Goal: Task Accomplishment & Management: Use online tool/utility

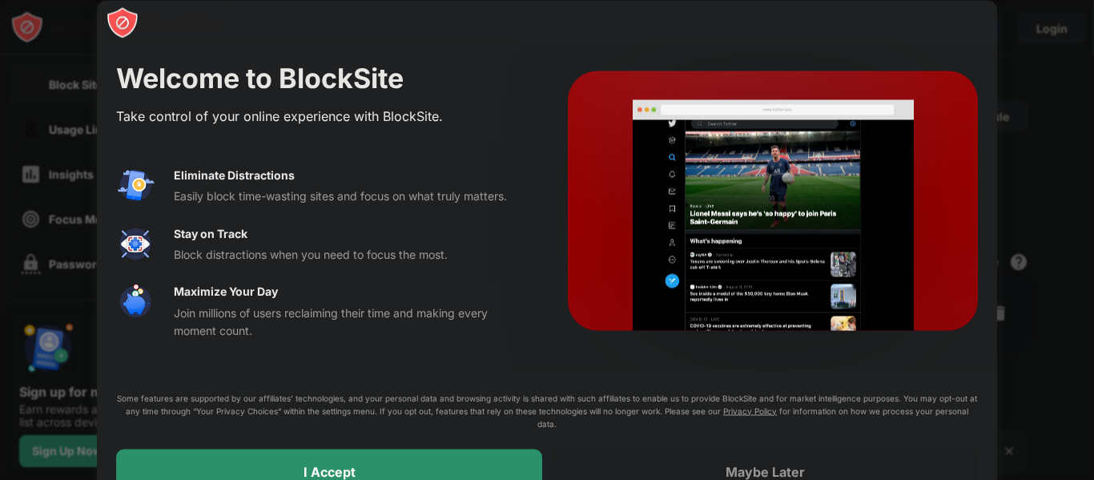
click at [433, 464] on div "I Accept" at bounding box center [329, 471] width 426 height 45
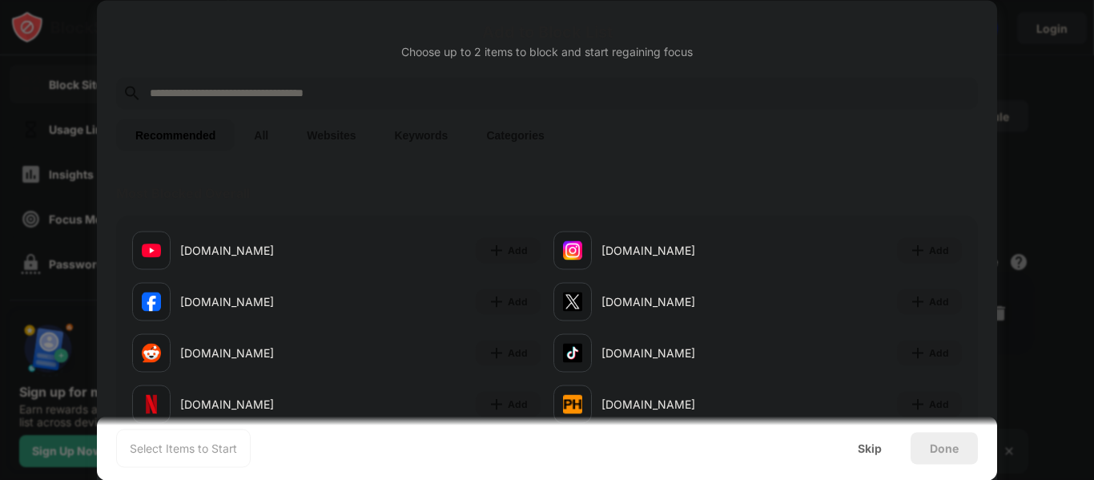
click at [363, 95] on input "text" at bounding box center [559, 92] width 823 height 19
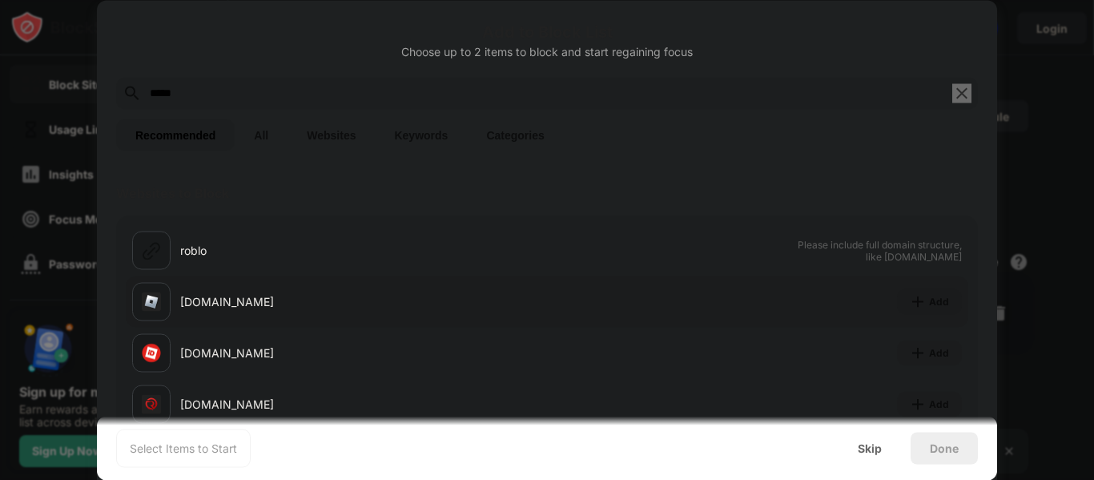
type input "*****"
click at [392, 304] on div "[DOMAIN_NAME]" at bounding box center [363, 301] width 367 height 17
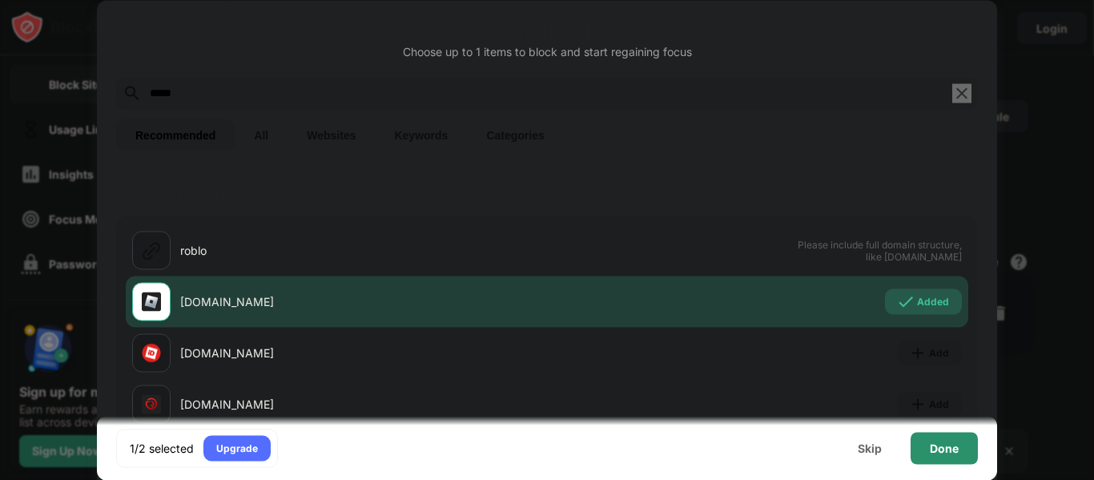
click at [939, 454] on div "Done" at bounding box center [944, 448] width 67 height 32
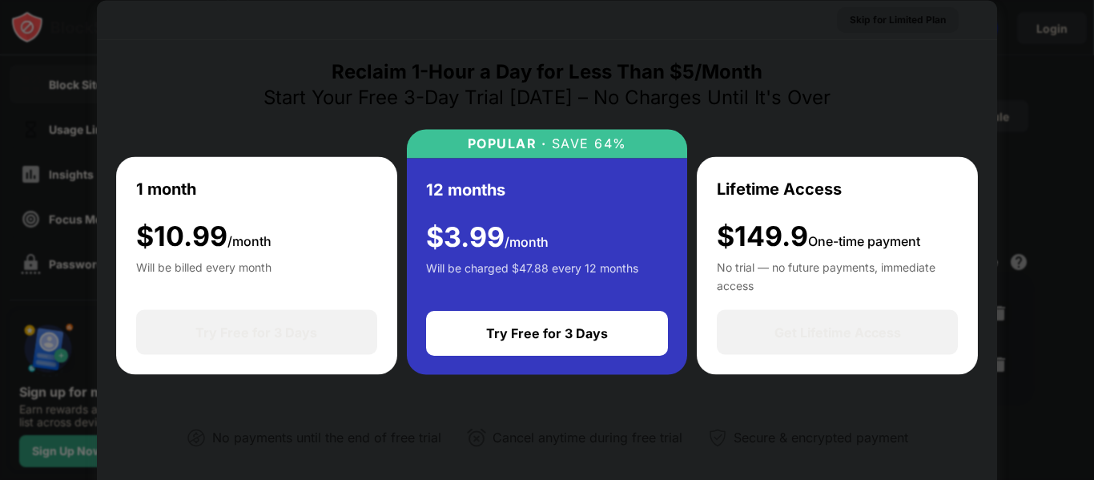
click at [867, 22] on div "Skip for Limited Plan" at bounding box center [898, 19] width 96 height 16
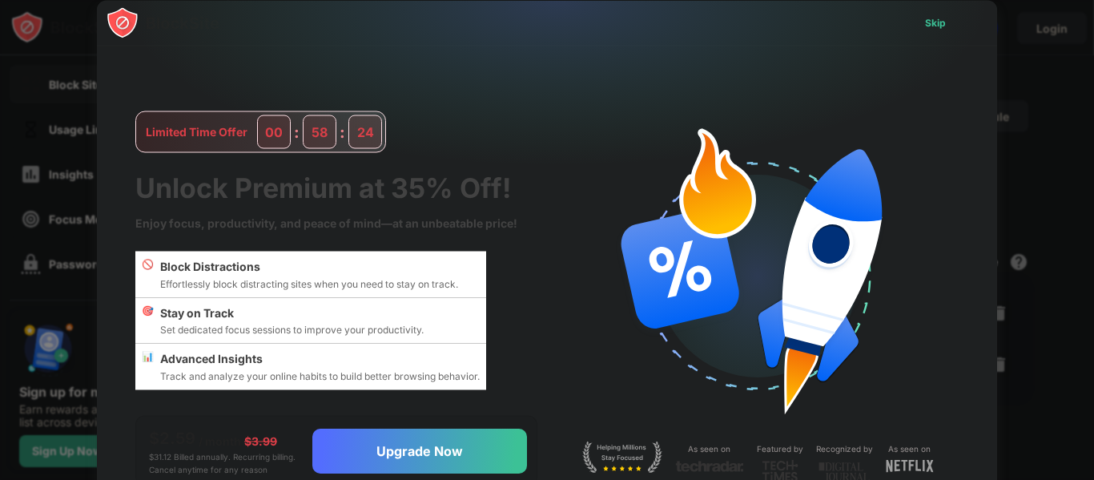
click at [934, 27] on div "Skip" at bounding box center [935, 22] width 21 height 16
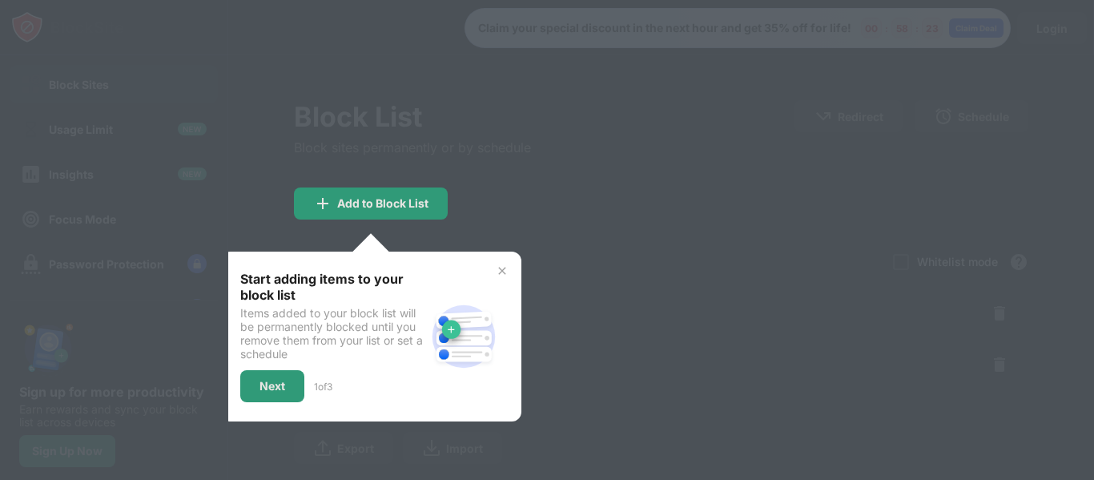
click at [507, 262] on div "Start adding items to your block list Items added to your block list will be pe…" at bounding box center [371, 336] width 300 height 170
click at [504, 276] on img at bounding box center [502, 270] width 13 height 13
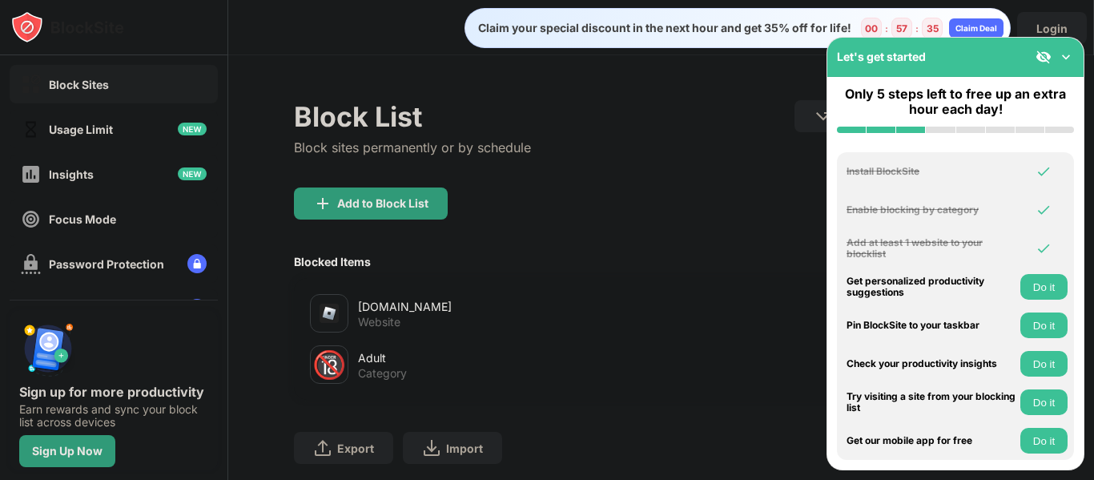
click at [1036, 8] on div "Claim your special discount in the next hour and get 35% off for life! 00 : 57 …" at bounding box center [660, 24] width 865 height 48
drag, startPoint x: 674, startPoint y: 325, endPoint x: 704, endPoint y: 103, distance: 223.9
click at [546, 151] on div "Block List Block sites permanently or by schedule Redirect Choose a site to be …" at bounding box center [661, 143] width 734 height 87
click at [1070, 53] on img at bounding box center [1066, 57] width 16 height 16
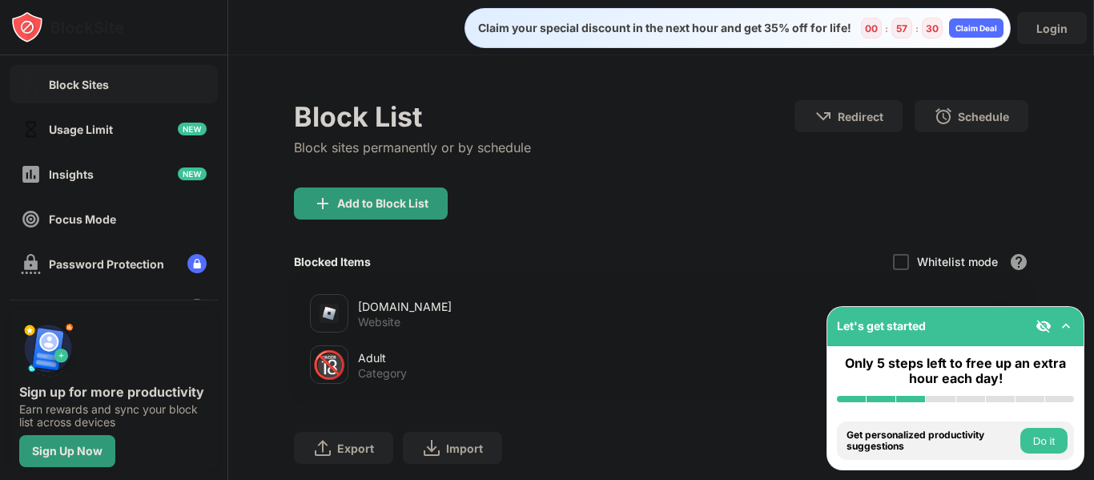
scroll to position [102, 0]
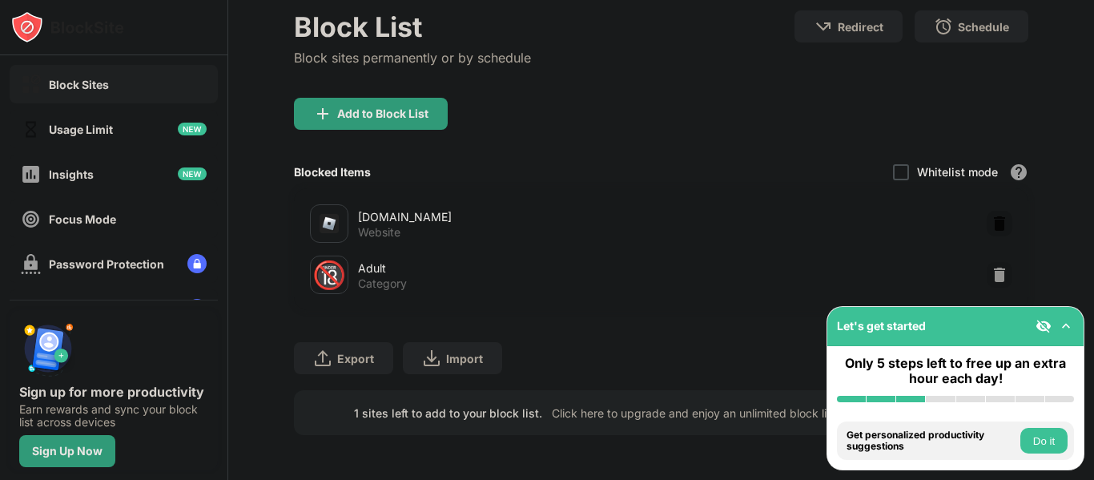
click at [992, 215] on img at bounding box center [1000, 223] width 16 height 16
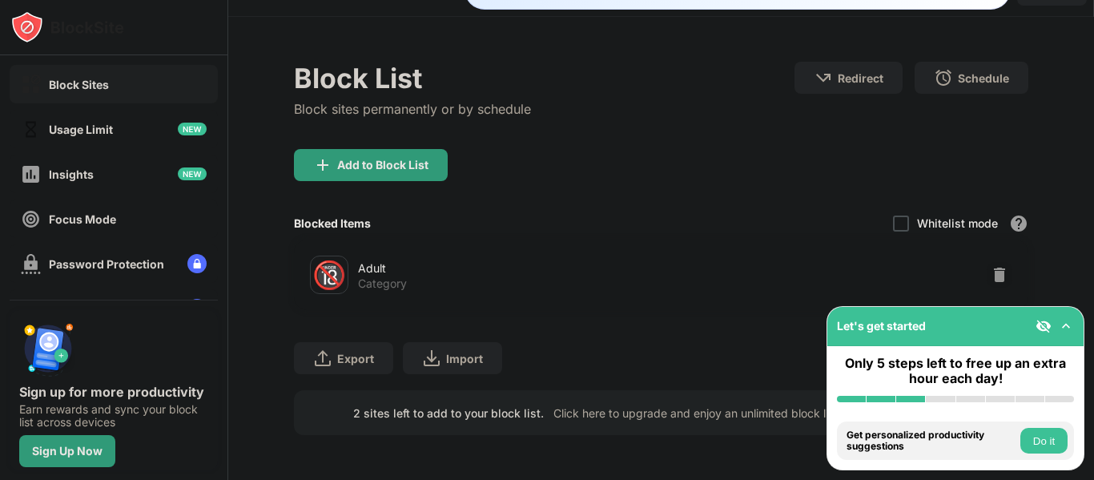
scroll to position [50, 0]
click at [992, 268] on img at bounding box center [1000, 275] width 16 height 16
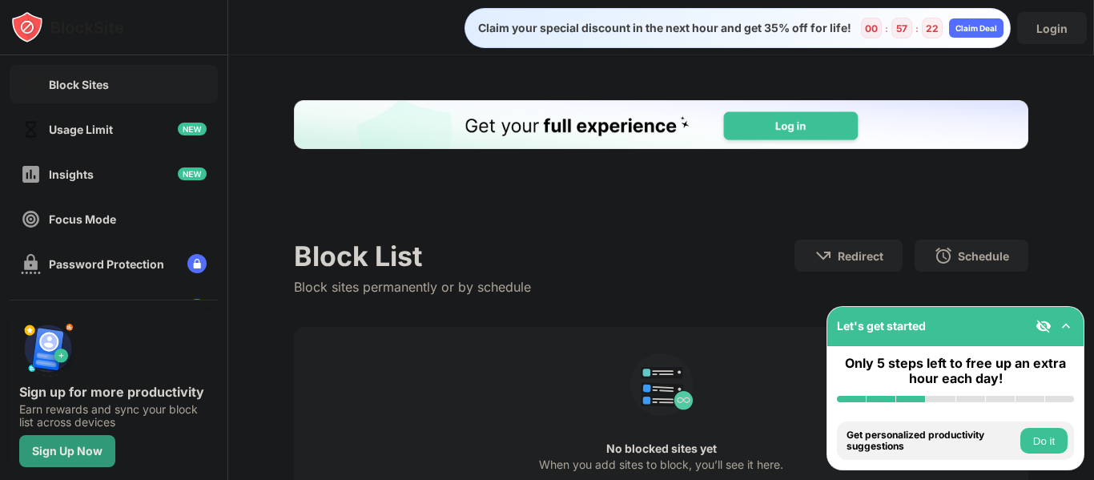
scroll to position [0, 0]
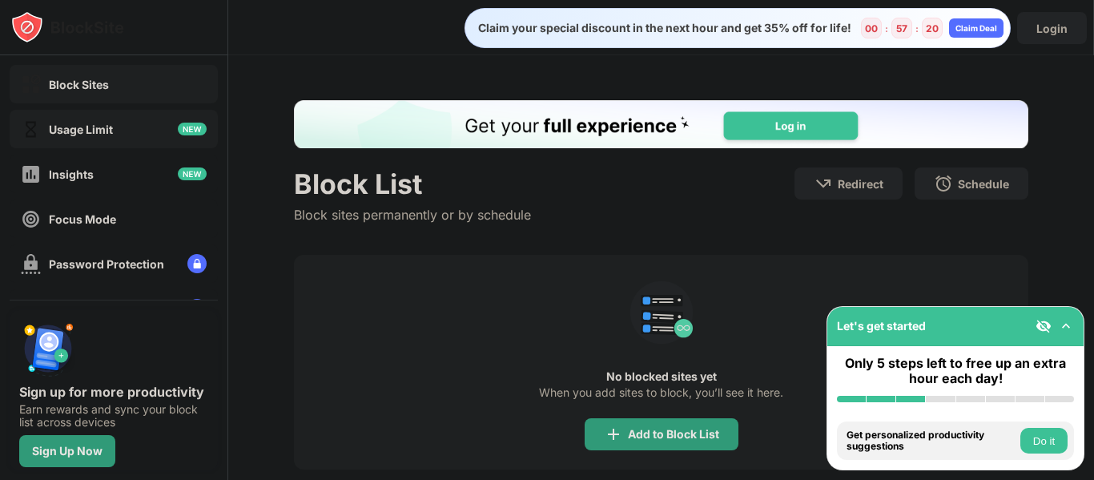
click at [178, 124] on img at bounding box center [192, 129] width 29 height 13
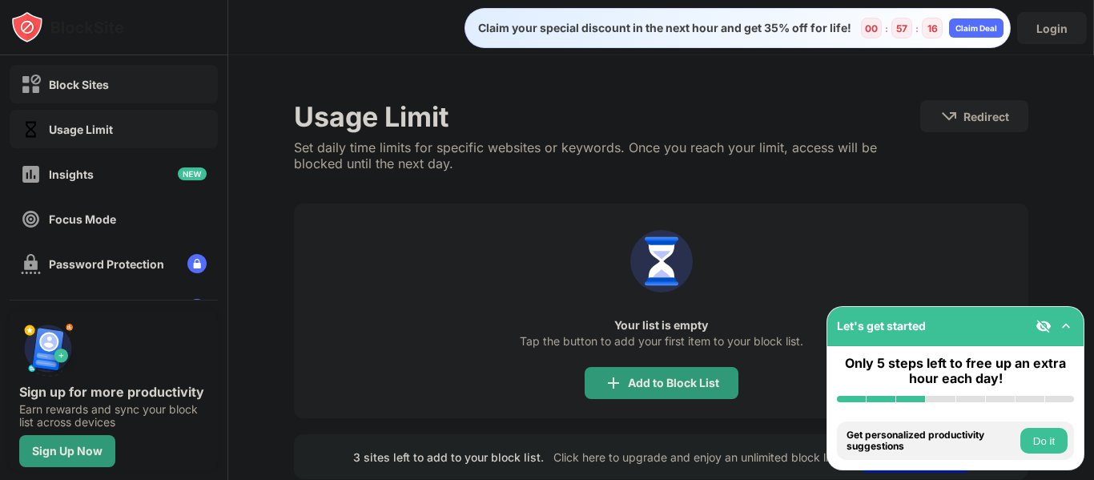
click at [140, 99] on div "Block Sites" at bounding box center [114, 84] width 208 height 38
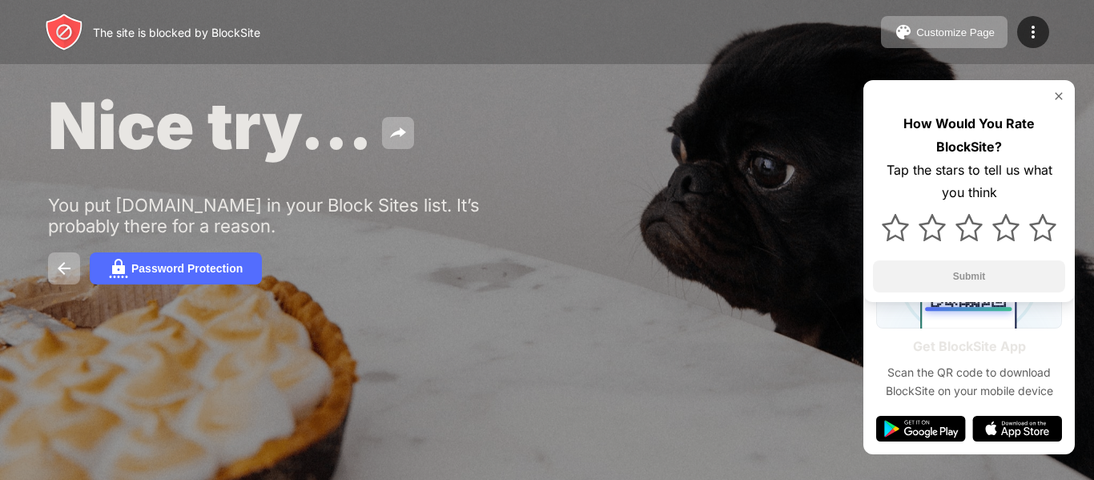
click at [666, 149] on div "Nice try..." at bounding box center [447, 126] width 799 height 78
